Goal: Information Seeking & Learning: Check status

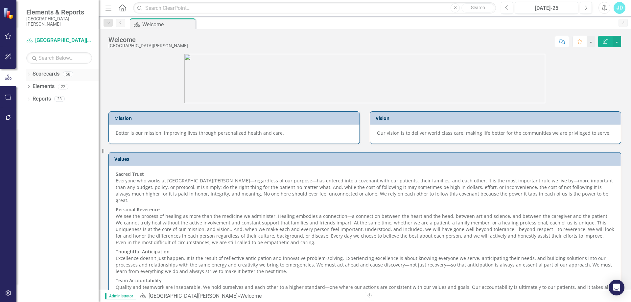
click at [29, 76] on icon "Dropdown" at bounding box center [28, 75] width 5 height 4
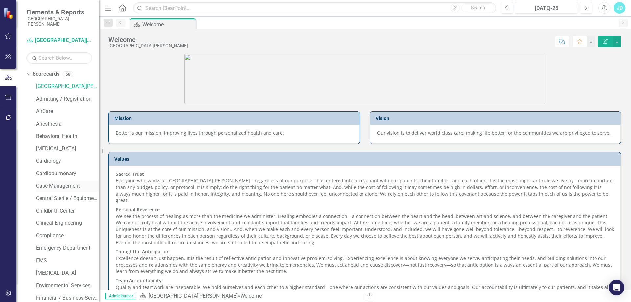
click at [49, 186] on link "Case Management" at bounding box center [67, 187] width 62 height 8
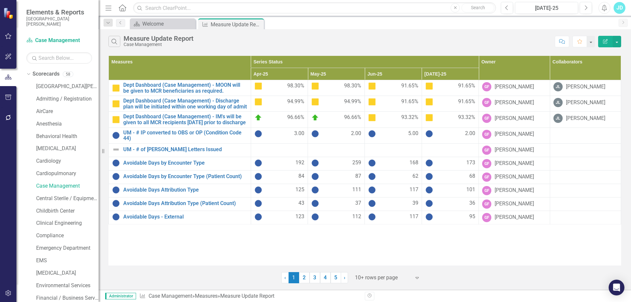
click at [380, 277] on div at bounding box center [383, 278] width 56 height 9
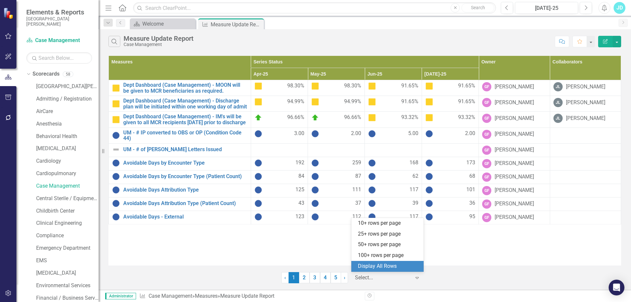
click at [385, 265] on div "Display All Rows" at bounding box center [389, 267] width 62 height 8
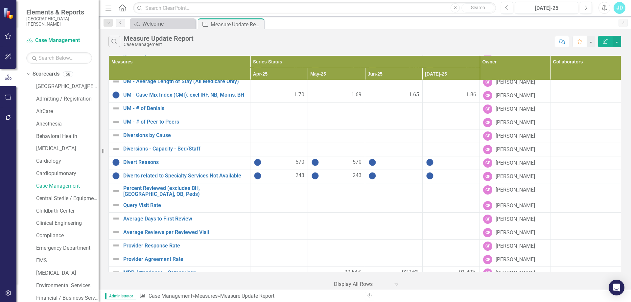
scroll to position [400, 0]
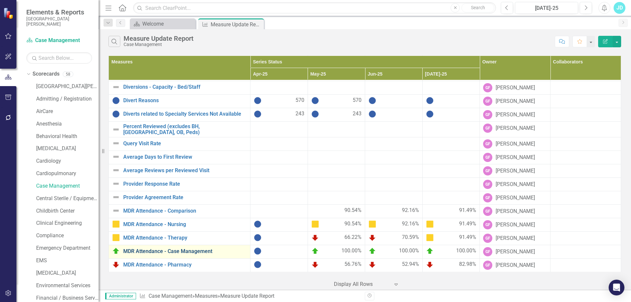
click at [175, 254] on link "MDR Attendance - Case Management" at bounding box center [185, 252] width 124 height 6
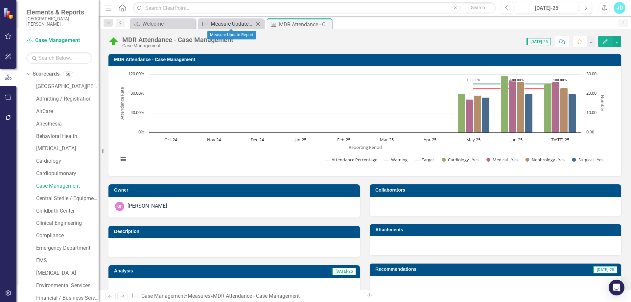
click at [230, 24] on div "Measure Update Report" at bounding box center [232, 24] width 43 height 8
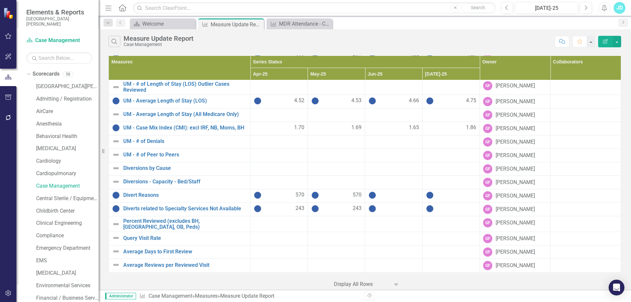
scroll to position [400, 0]
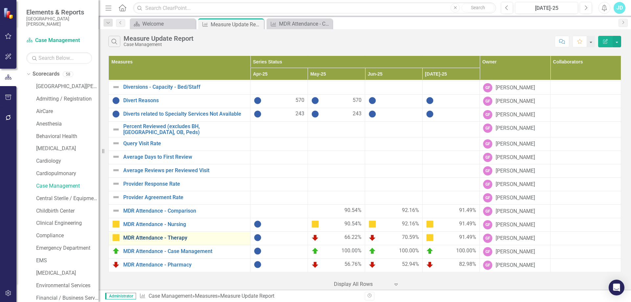
click at [173, 237] on link "MDR Attendance - Therapy" at bounding box center [185, 238] width 124 height 6
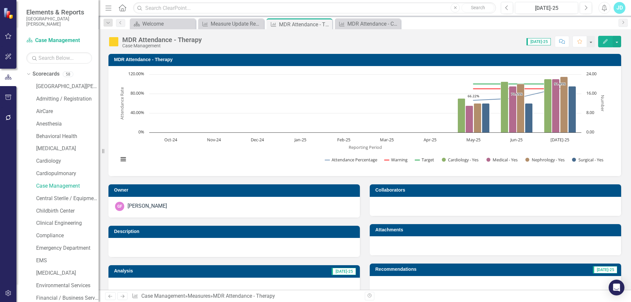
click at [110, 295] on icon at bounding box center [111, 296] width 4 height 3
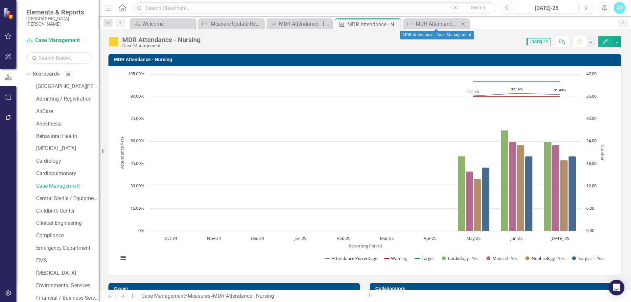
click at [462, 25] on icon "Close" at bounding box center [463, 23] width 7 height 5
click at [0, 0] on icon "Close" at bounding box center [0, 0] width 0 height 0
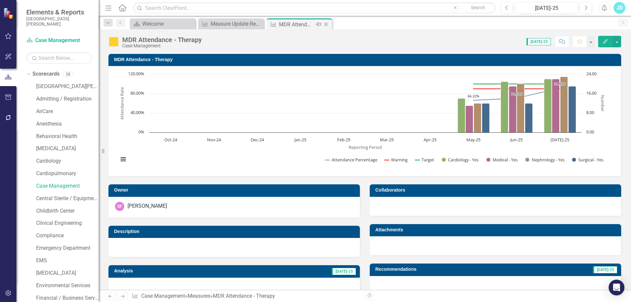
click at [327, 24] on icon "Close" at bounding box center [326, 24] width 7 height 5
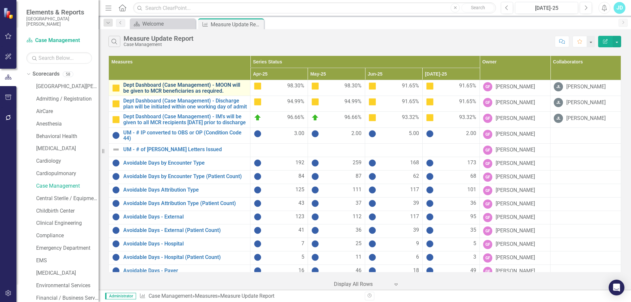
click at [183, 90] on link "Dept Dashboard (Case Management) - MOON will be given to MCR beneficiaries as r…" at bounding box center [185, 88] width 124 height 12
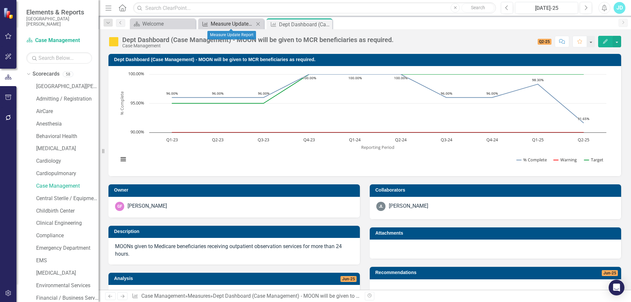
click at [223, 23] on div "Measure Update Report" at bounding box center [232, 24] width 43 height 8
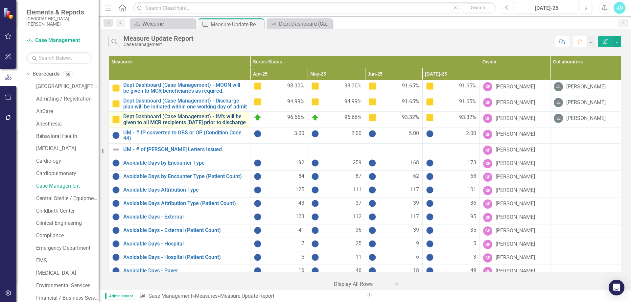
click at [171, 125] on link "Dept Dashboard (Case Management) - IM's will be given to all MCR recipients [DA…" at bounding box center [185, 120] width 124 height 12
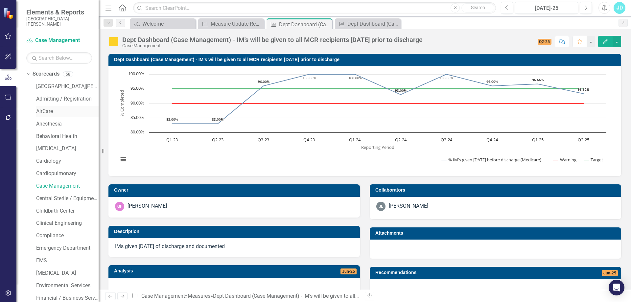
click at [45, 114] on link "AirCare" at bounding box center [67, 112] width 62 height 8
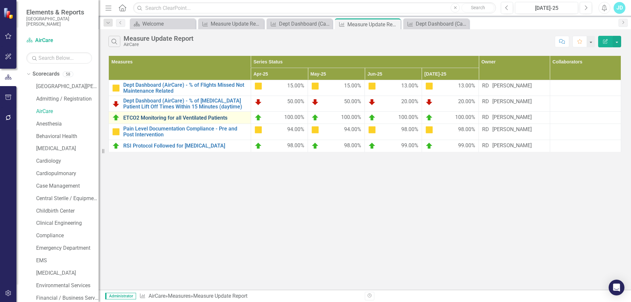
click at [179, 119] on link "ETCO2 Monitoring for all Ventilated Patients" at bounding box center [185, 118] width 124 height 6
